Goal: Information Seeking & Learning: Check status

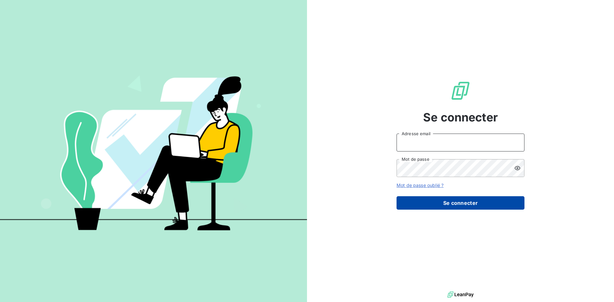
type input "[EMAIL_ADDRESS][DOMAIN_NAME]"
click at [450, 204] on button "Se connecter" at bounding box center [461, 202] width 128 height 13
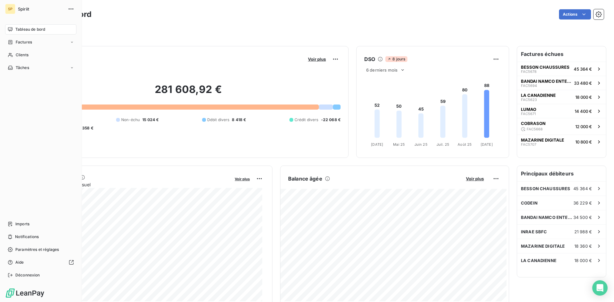
click at [29, 27] on span "Tableau de bord" at bounding box center [30, 30] width 30 height 6
click at [35, 41] on div "Factures" at bounding box center [40, 42] width 71 height 10
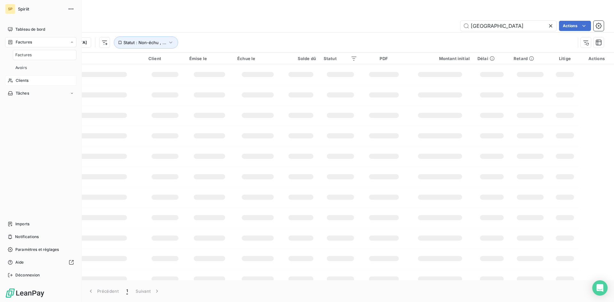
click at [38, 84] on div "Clients" at bounding box center [40, 81] width 71 height 10
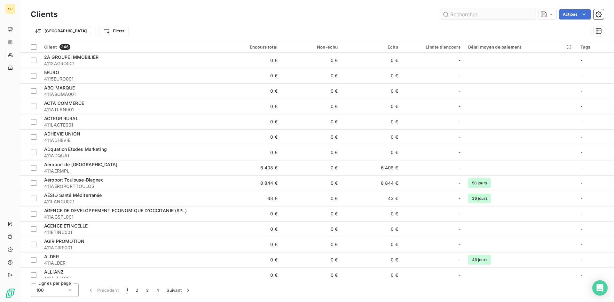
click at [483, 14] on input "text" at bounding box center [488, 14] width 96 height 10
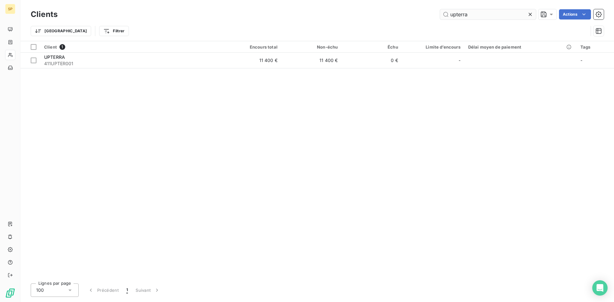
type input "upterra"
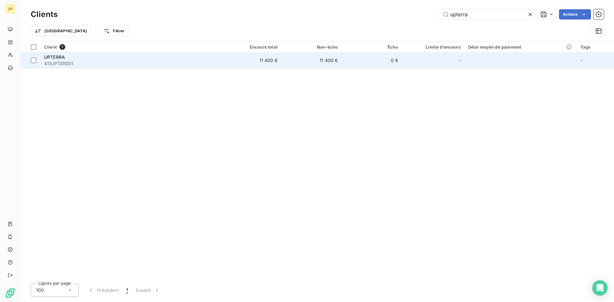
click at [204, 64] on span "411UPTER001" at bounding box center [130, 63] width 173 height 6
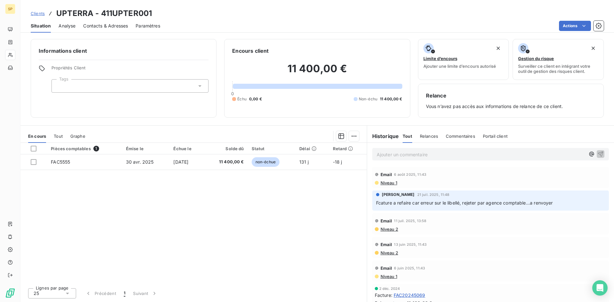
click at [173, 172] on div "Pièces comptables 1 Émise le Échue le Solde dû Statut Délai Retard FAC5555 [DAT…" at bounding box center [193, 213] width 347 height 140
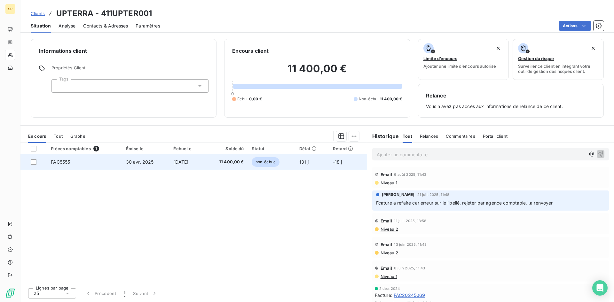
click at [177, 165] on td "[DATE]" at bounding box center [187, 162] width 35 height 15
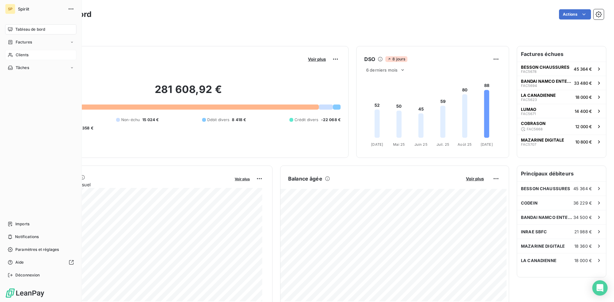
click at [27, 54] on span "Clients" at bounding box center [22, 55] width 13 height 6
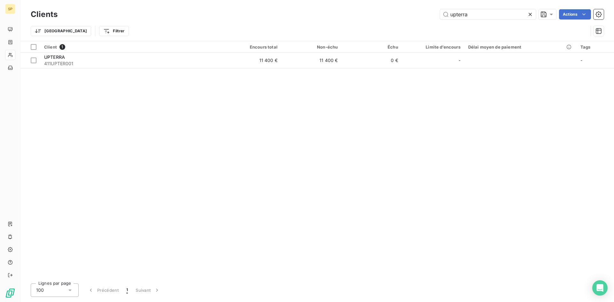
type input "upterra"
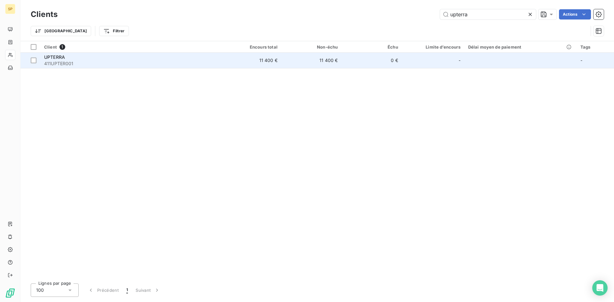
click at [196, 63] on span "411UPTER001" at bounding box center [130, 63] width 173 height 6
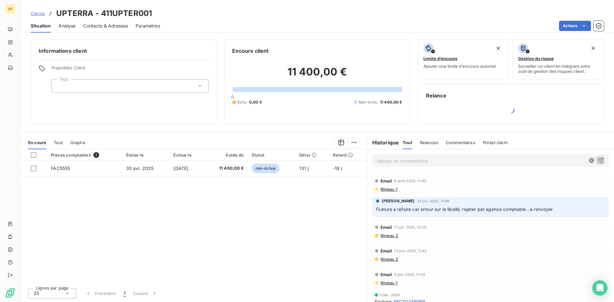
click at [158, 229] on div "Pièces comptables 1 Émise le Échue le Solde dû Statut Délai Retard FAC5555 [DAT…" at bounding box center [193, 216] width 347 height 134
